Goal: Task Accomplishment & Management: Use online tool/utility

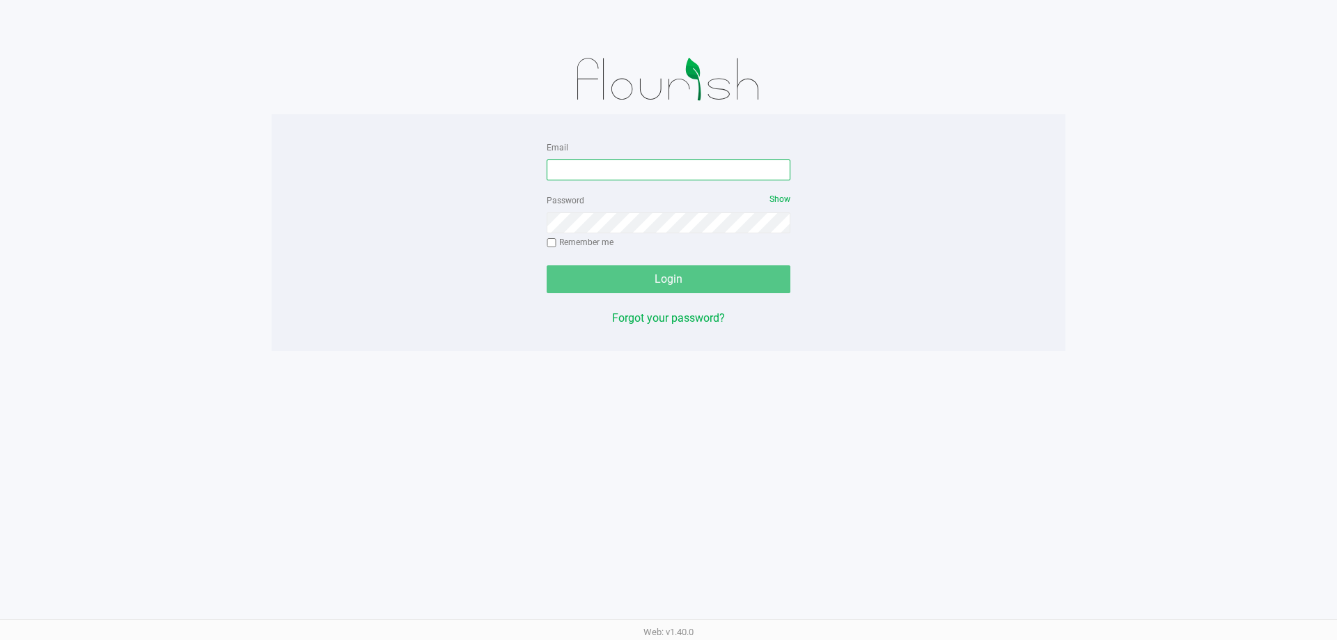
drag, startPoint x: 0, startPoint y: 0, endPoint x: 649, endPoint y: 173, distance: 671.7
click at [646, 174] on input "Email" at bounding box center [669, 169] width 244 height 21
type input "[EMAIL_ADDRESS][DOMAIN_NAME]"
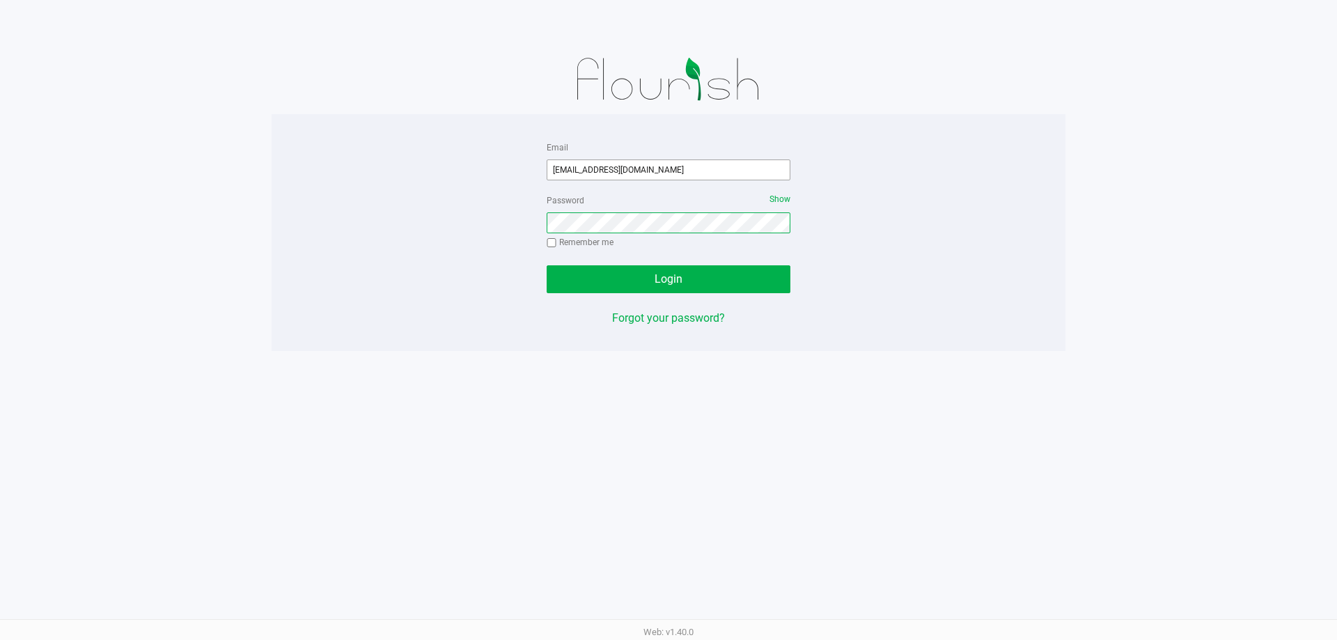
click at [547, 265] on button "Login" at bounding box center [669, 279] width 244 height 28
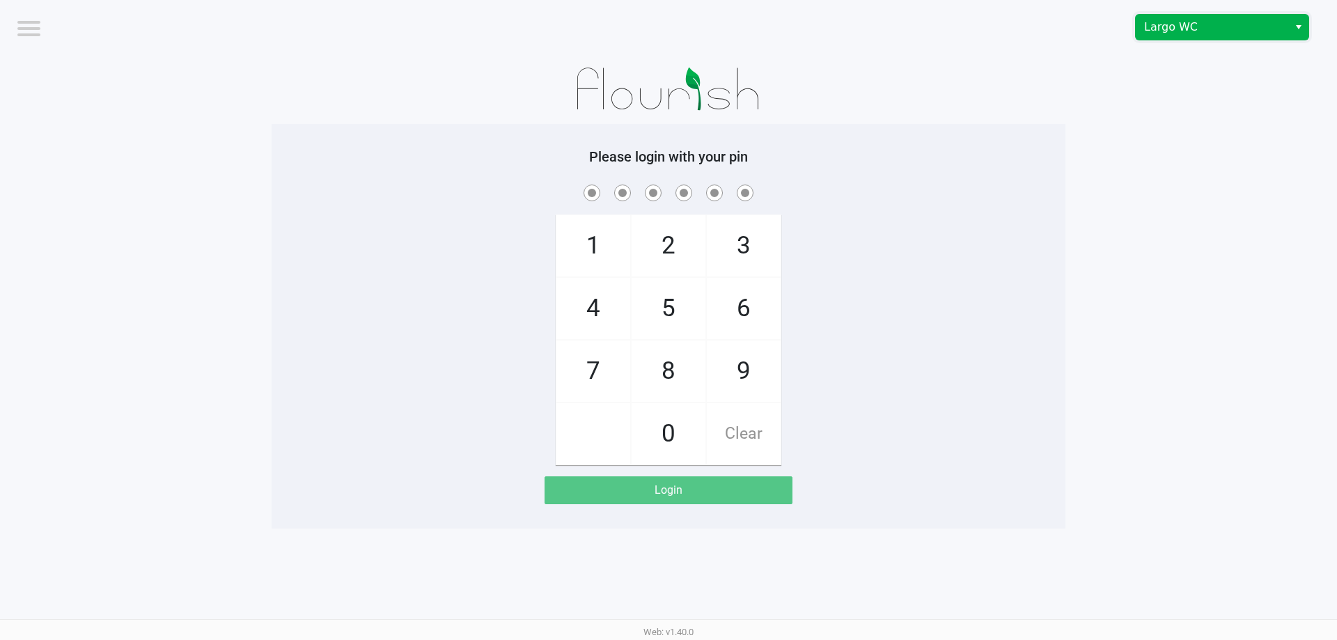
click at [1211, 29] on span "Largo WC" at bounding box center [1212, 27] width 136 height 17
click at [1204, 32] on span "Largo WC" at bounding box center [1212, 27] width 136 height 17
click at [1168, 91] on app-pos-login-wrapper "Logout Largo WC Please login with your pin 1 4 7 2 5 8 0 3 6 9 Clear Login" at bounding box center [668, 264] width 1337 height 528
click at [1167, 95] on app-pos-login-wrapper "Logout Largo WC Please login with your pin 1 4 7 2 5 8 0 3 6 9 Clear Login" at bounding box center [668, 264] width 1337 height 528
